Goal: Task Accomplishment & Management: Manage account settings

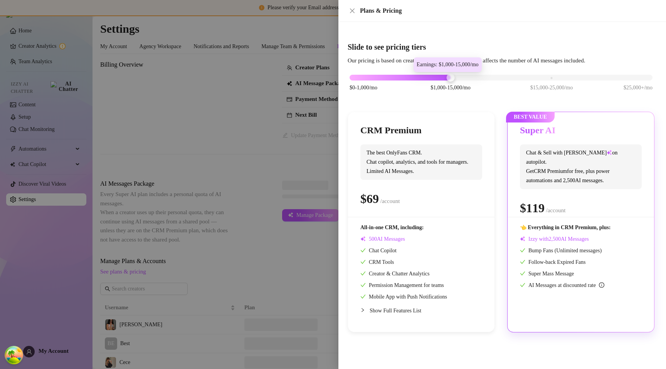
click at [91, 305] on div at bounding box center [333, 184] width 666 height 369
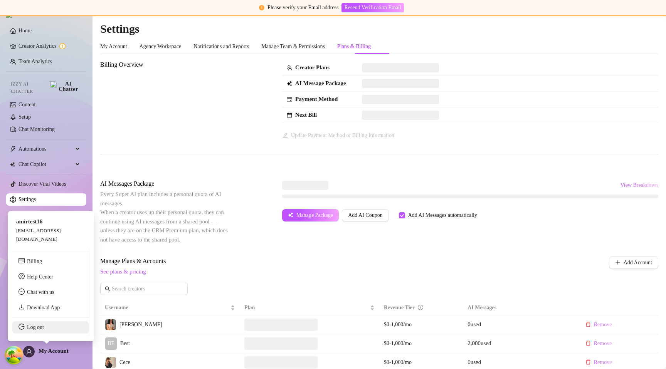
click at [44, 326] on link "Log out" at bounding box center [35, 327] width 17 height 6
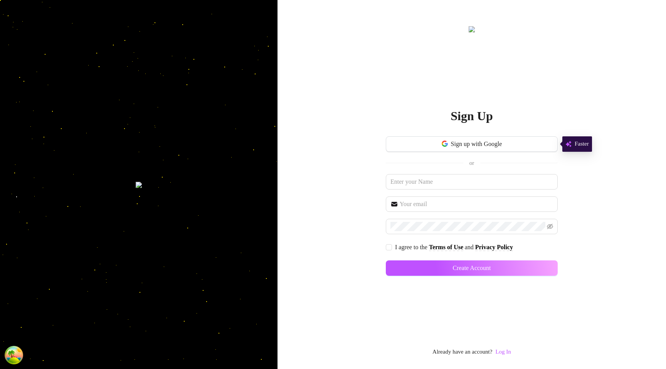
click at [505, 352] on link "Log In" at bounding box center [502, 352] width 15 height 6
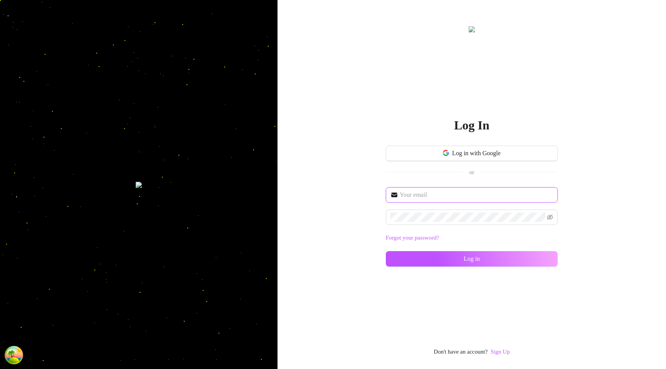
click at [422, 196] on input "text" at bounding box center [476, 194] width 153 height 9
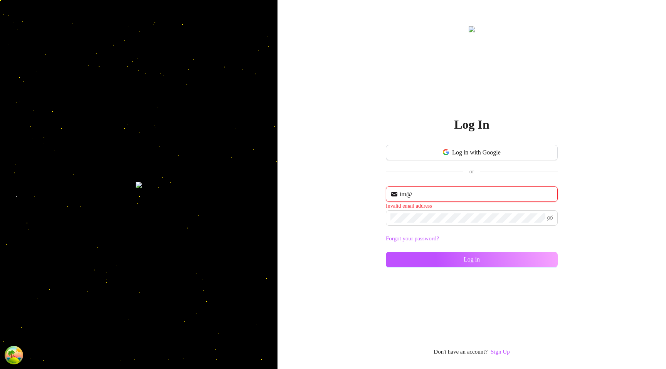
type input "im@supercreator.app"
